Goal: Task Accomplishment & Management: Manage account settings

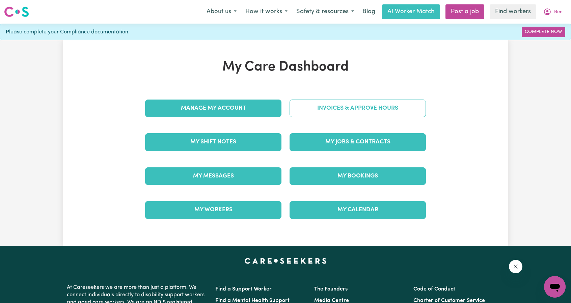
click at [320, 110] on link "Invoices & Approve Hours" at bounding box center [358, 109] width 136 height 18
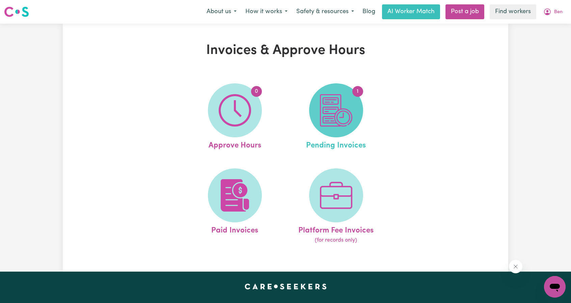
click at [334, 116] on img at bounding box center [336, 110] width 32 height 32
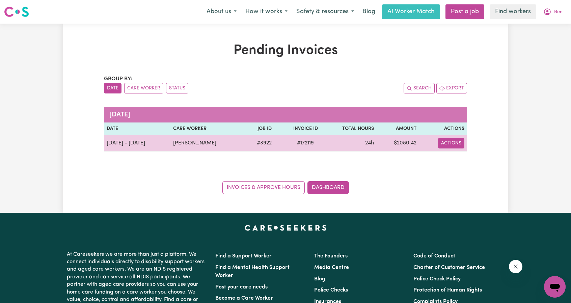
click at [458, 140] on button "Actions" at bounding box center [451, 143] width 26 height 10
click at [460, 156] on link "Download Invoice" at bounding box center [473, 159] width 62 height 14
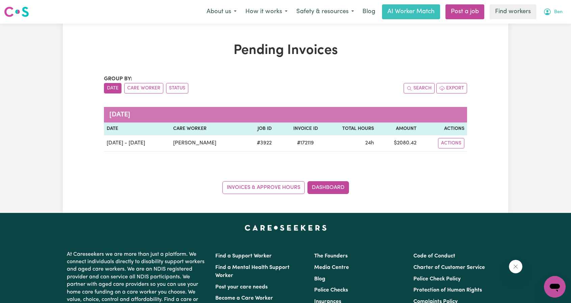
click at [543, 7] on button "Ben" at bounding box center [553, 12] width 28 height 14
click at [541, 24] on link "My Dashboard" at bounding box center [540, 26] width 53 height 13
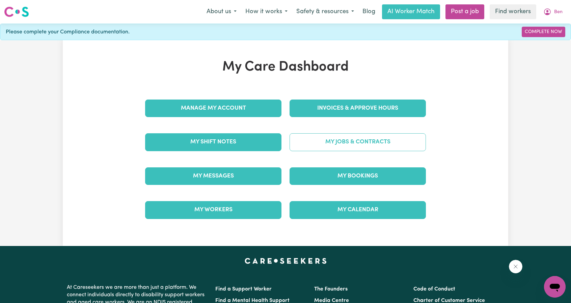
click at [339, 135] on link "My Jobs & Contracts" at bounding box center [358, 142] width 136 height 18
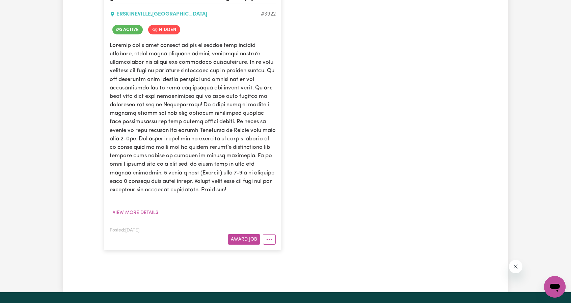
scroll to position [236, 0]
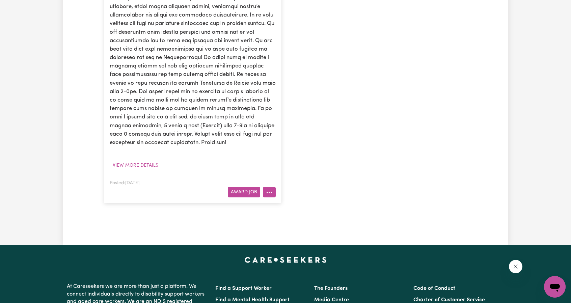
click at [270, 198] on button "More options" at bounding box center [269, 192] width 13 height 10
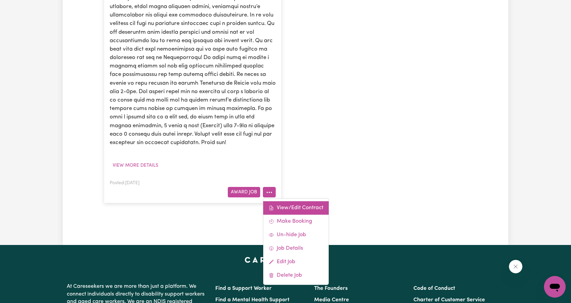
click at [278, 213] on link "View/Edit Contract" at bounding box center [296, 208] width 66 height 14
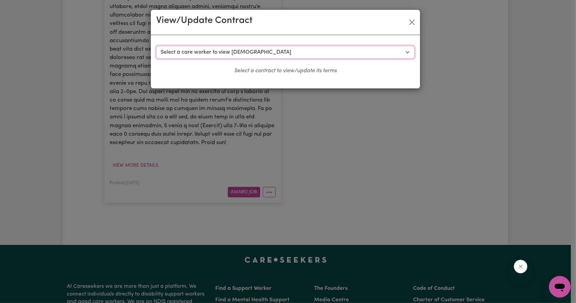
click at [261, 52] on select "Select a care worker to view [DEMOGRAPHIC_DATA] #3490 - [PERSON_NAME] A (contra…" at bounding box center [285, 52] width 259 height 13
select select "3225"
click at [156, 46] on select "Select a care worker to view [DEMOGRAPHIC_DATA] #3490 - [PERSON_NAME] A (contra…" at bounding box center [285, 52] width 259 height 13
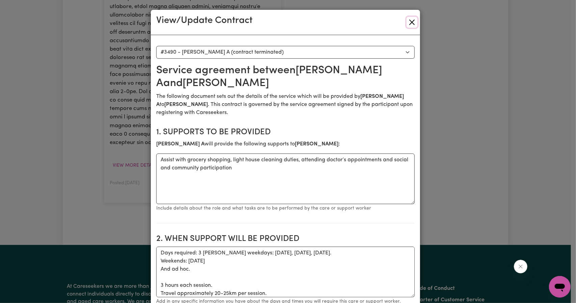
click at [407, 19] on button "Close" at bounding box center [412, 22] width 11 height 11
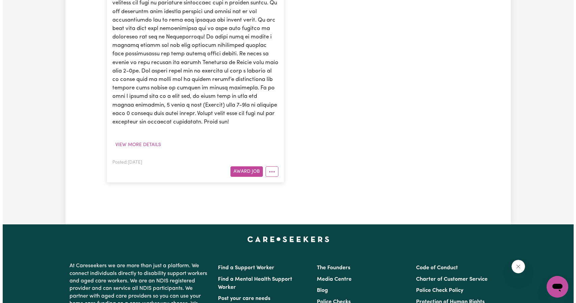
scroll to position [324, 0]
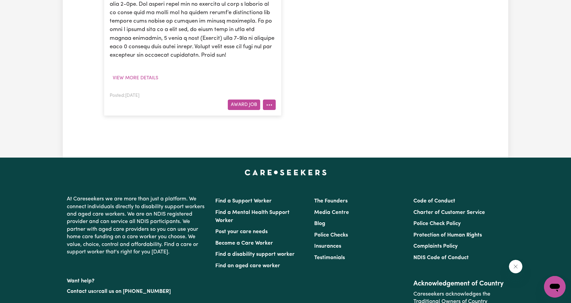
click at [270, 110] on button "More options" at bounding box center [269, 105] width 13 height 10
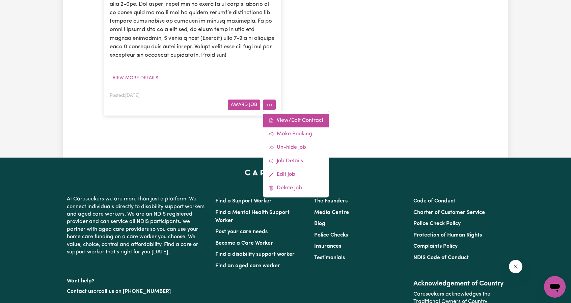
click at [289, 127] on link "View/Edit Contract" at bounding box center [296, 121] width 66 height 14
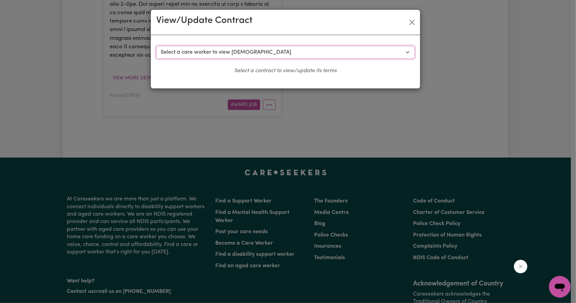
click at [278, 56] on select "Select a care worker to view [DEMOGRAPHIC_DATA] #3490 - [PERSON_NAME] A (contra…" at bounding box center [285, 52] width 259 height 13
select select "6353"
click at [156, 46] on select "Select a care worker to view [DEMOGRAPHIC_DATA] #3490 - [PERSON_NAME] A (contra…" at bounding box center [285, 52] width 259 height 13
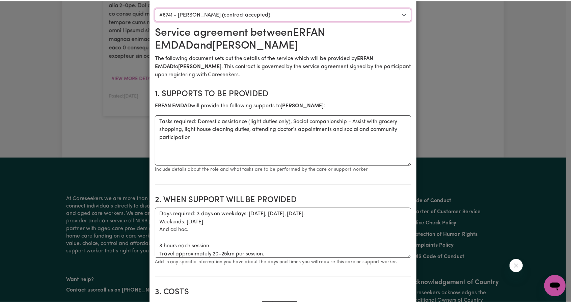
scroll to position [0, 0]
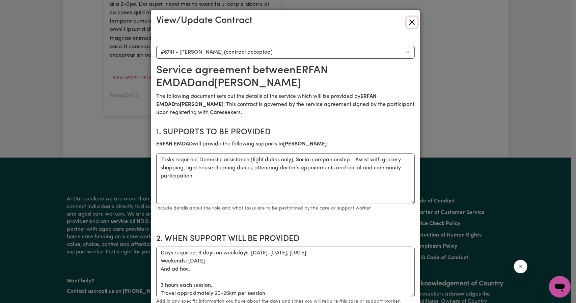
click at [409, 25] on button "Close" at bounding box center [412, 22] width 11 height 11
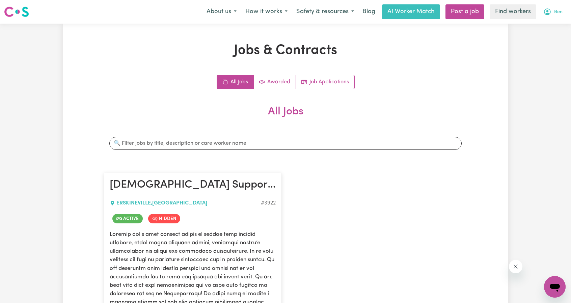
click at [549, 8] on button "Ben" at bounding box center [553, 12] width 28 height 14
click at [532, 40] on link "Logout" at bounding box center [540, 38] width 53 height 13
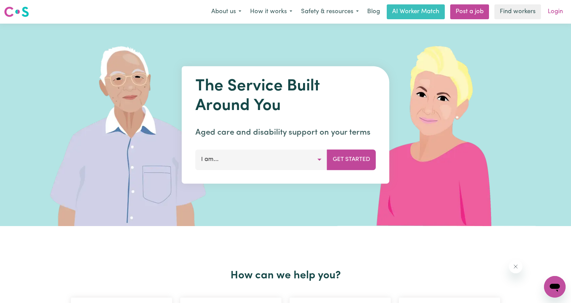
click at [554, 10] on link "Login" at bounding box center [555, 11] width 23 height 15
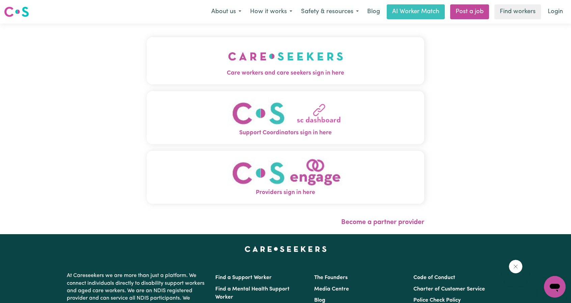
click at [270, 65] on button "Care workers and care seekers sign in here" at bounding box center [286, 60] width 278 height 47
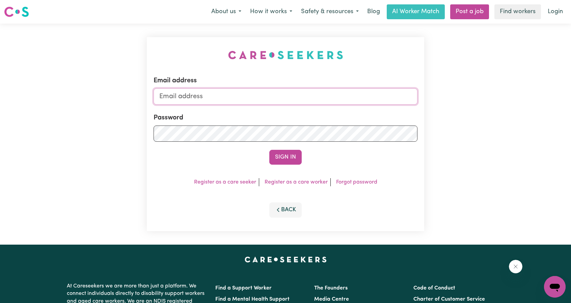
click at [272, 100] on input "Email address" at bounding box center [286, 96] width 264 height 16
drag, startPoint x: 195, startPoint y: 99, endPoint x: 351, endPoint y: 125, distance: 158.5
click at [343, 124] on form "Email address [EMAIL_ADDRESS][PERSON_NAME][DOMAIN_NAME] Password Sign In" at bounding box center [286, 120] width 264 height 89
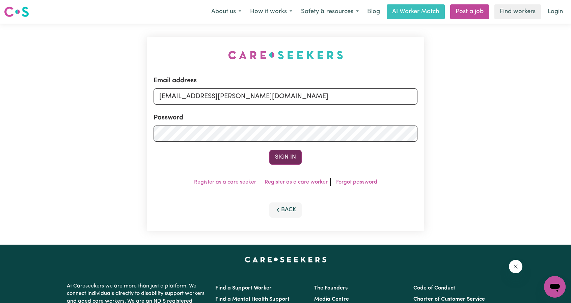
type input "[EMAIL_ADDRESS][PERSON_NAME][DOMAIN_NAME]"
click at [278, 164] on button "Sign In" at bounding box center [285, 157] width 32 height 15
